Goal: Task Accomplishment & Management: Use online tool/utility

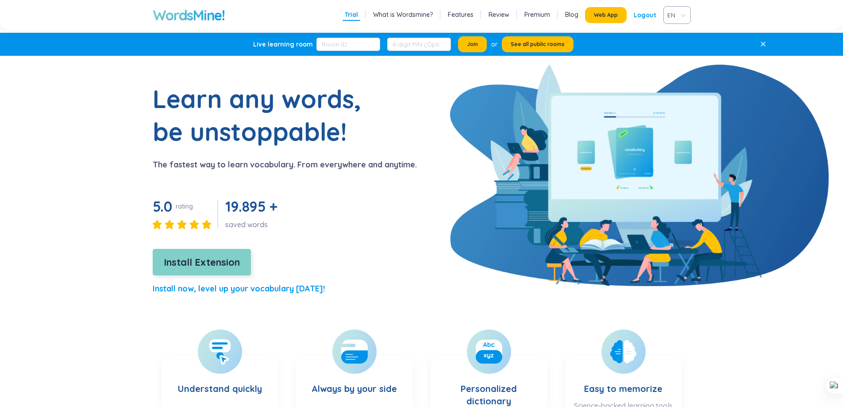
click at [170, 259] on span "Install Extension" at bounding box center [202, 261] width 76 height 15
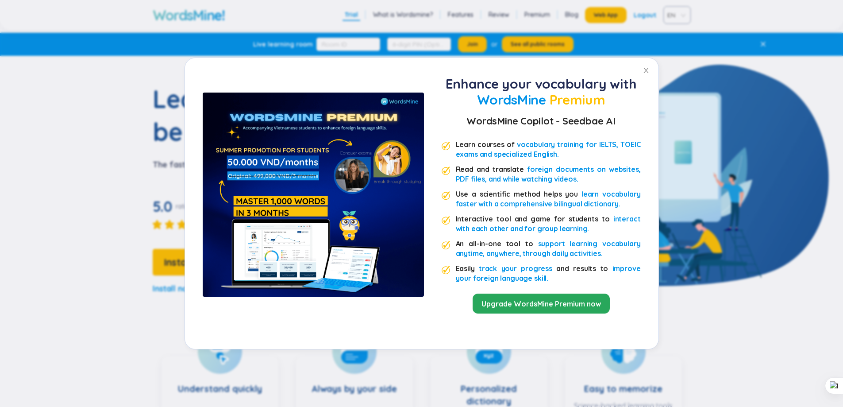
click at [813, 84] on div "Enhance your vocabulary with WordsMine Premium WordsMine Copilot - Seedbae AI L…" at bounding box center [421, 203] width 843 height 407
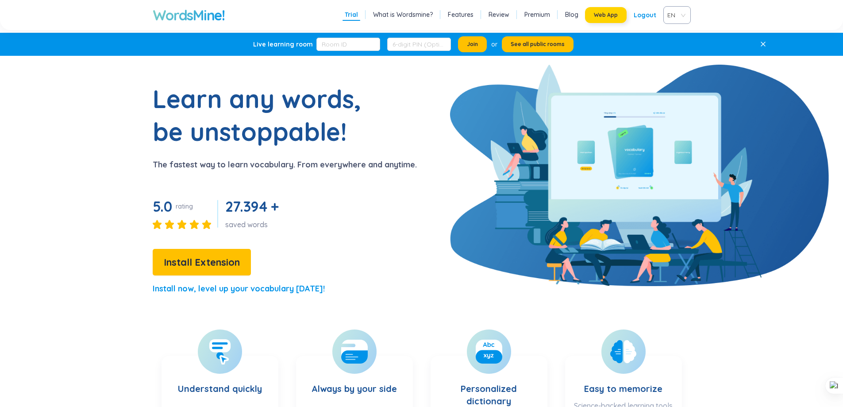
click at [599, 13] on span "Web App" at bounding box center [606, 15] width 24 height 7
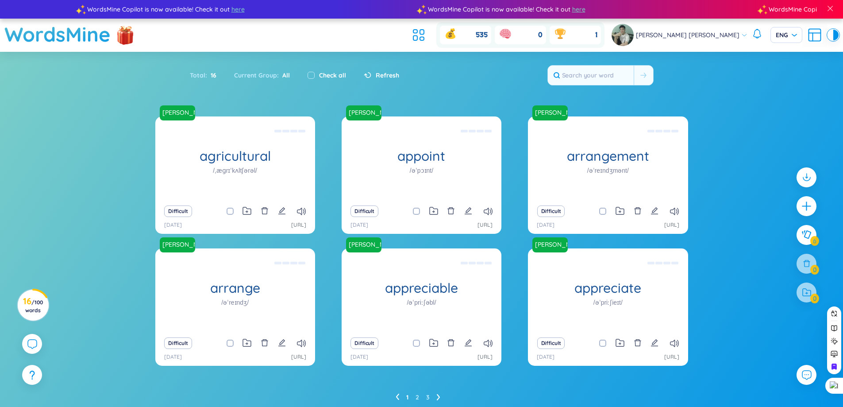
click at [482, 208] on div "Difficult" at bounding box center [421, 211] width 151 height 12
click at [486, 210] on icon at bounding box center [488, 212] width 9 height 8
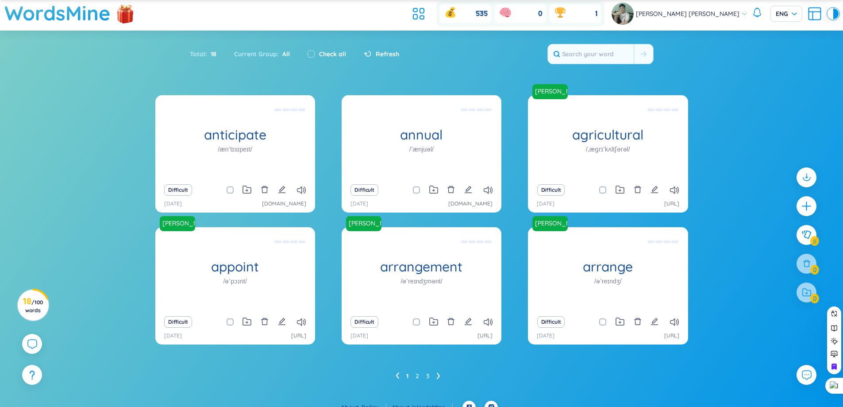
scroll to position [33, 0]
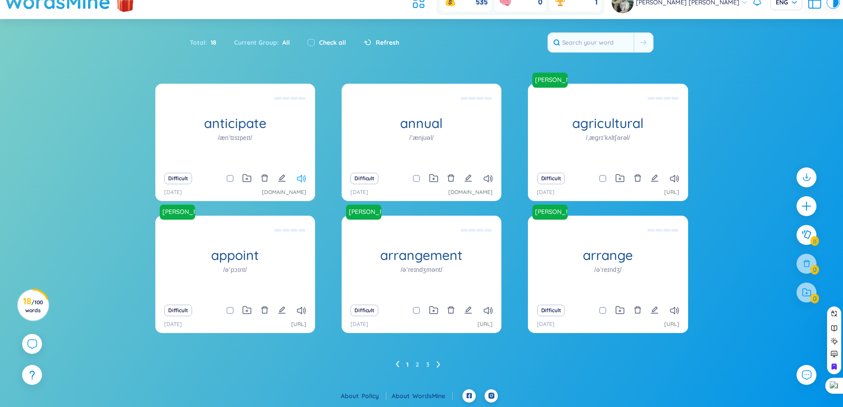
click at [304, 182] on icon at bounding box center [301, 179] width 9 height 8
click at [489, 180] on icon at bounding box center [488, 179] width 9 height 8
click at [437, 365] on icon at bounding box center [439, 364] width 4 height 7
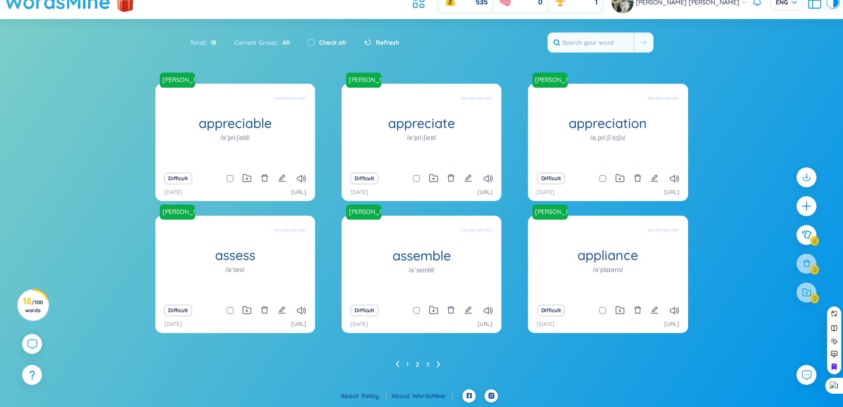
click at [435, 364] on ul "1 2 3" at bounding box center [422, 364] width 52 height 14
click at [437, 365] on icon at bounding box center [439, 364] width 4 height 7
click at [395, 362] on div "1 2 3" at bounding box center [421, 364] width 533 height 14
click at [397, 364] on icon at bounding box center [398, 364] width 4 height 7
click at [399, 365] on icon at bounding box center [398, 364] width 4 height 7
